Goal: Information Seeking & Learning: Learn about a topic

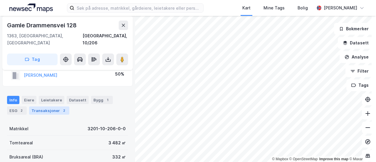
click at [55, 106] on div "Transaksjoner 2" at bounding box center [49, 110] width 40 height 8
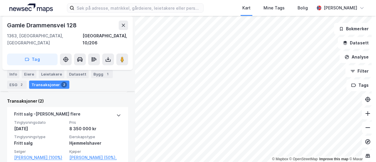
scroll to position [29, 0]
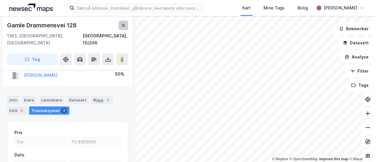
click at [125, 26] on icon at bounding box center [123, 25] width 5 height 5
